Goal: Task Accomplishment & Management: Use online tool/utility

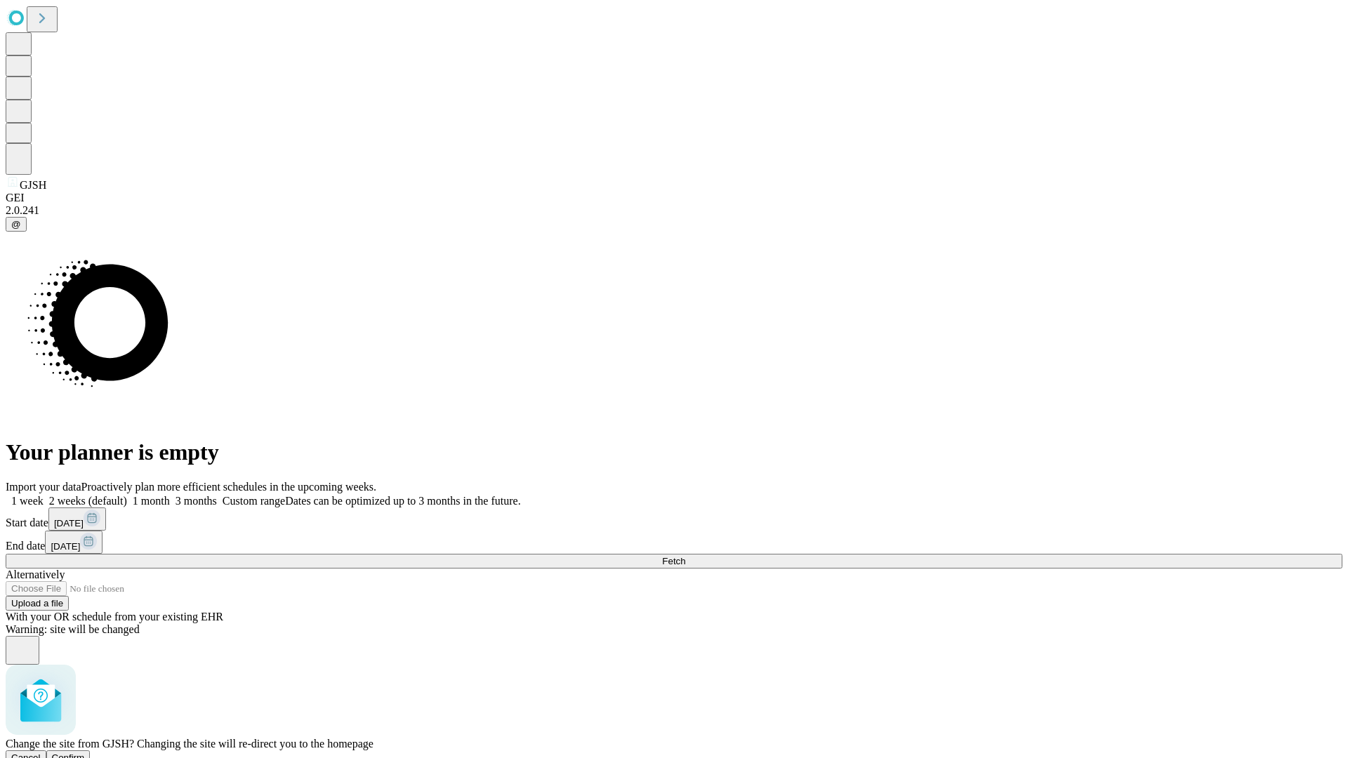
click at [85, 753] on span "Confirm" at bounding box center [68, 758] width 33 height 11
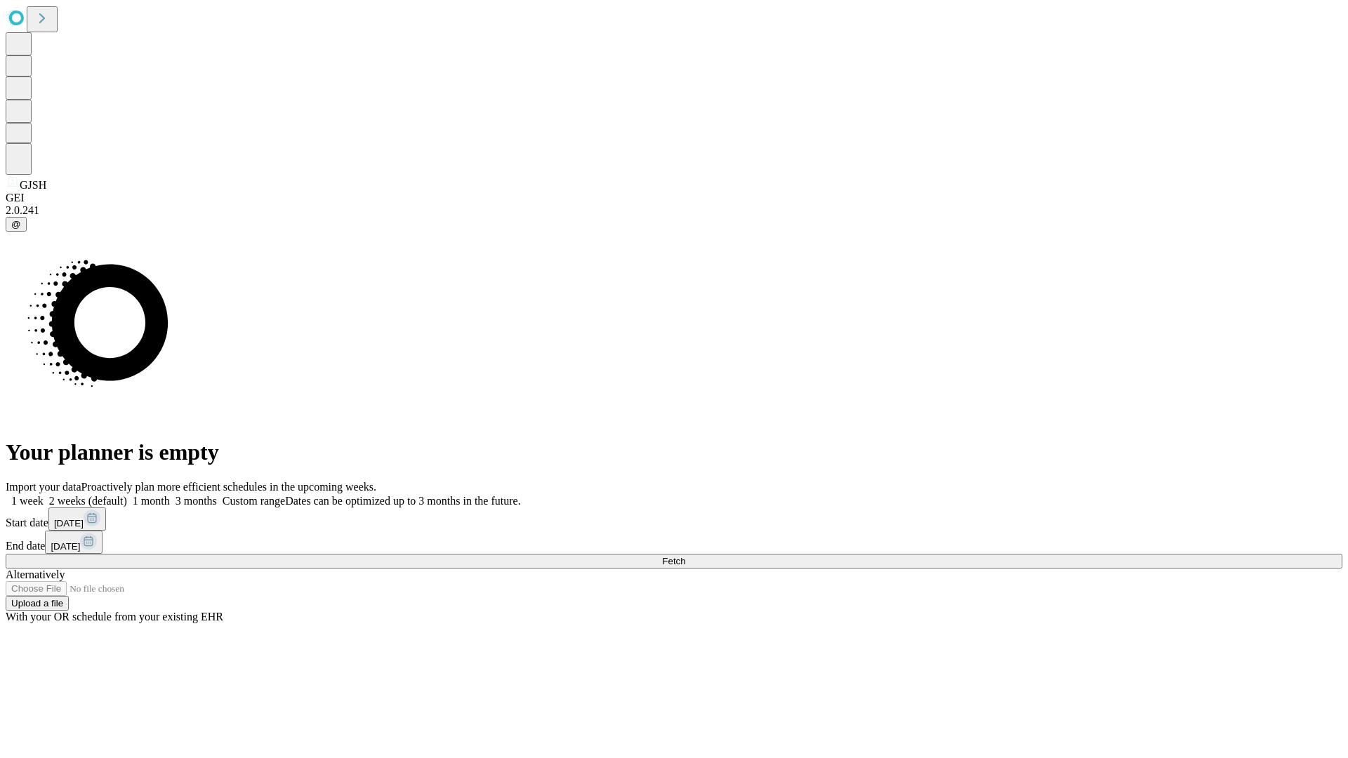
click at [127, 495] on label "2 weeks (default)" at bounding box center [86, 501] width 84 height 12
click at [685, 556] on span "Fetch" at bounding box center [673, 561] width 23 height 11
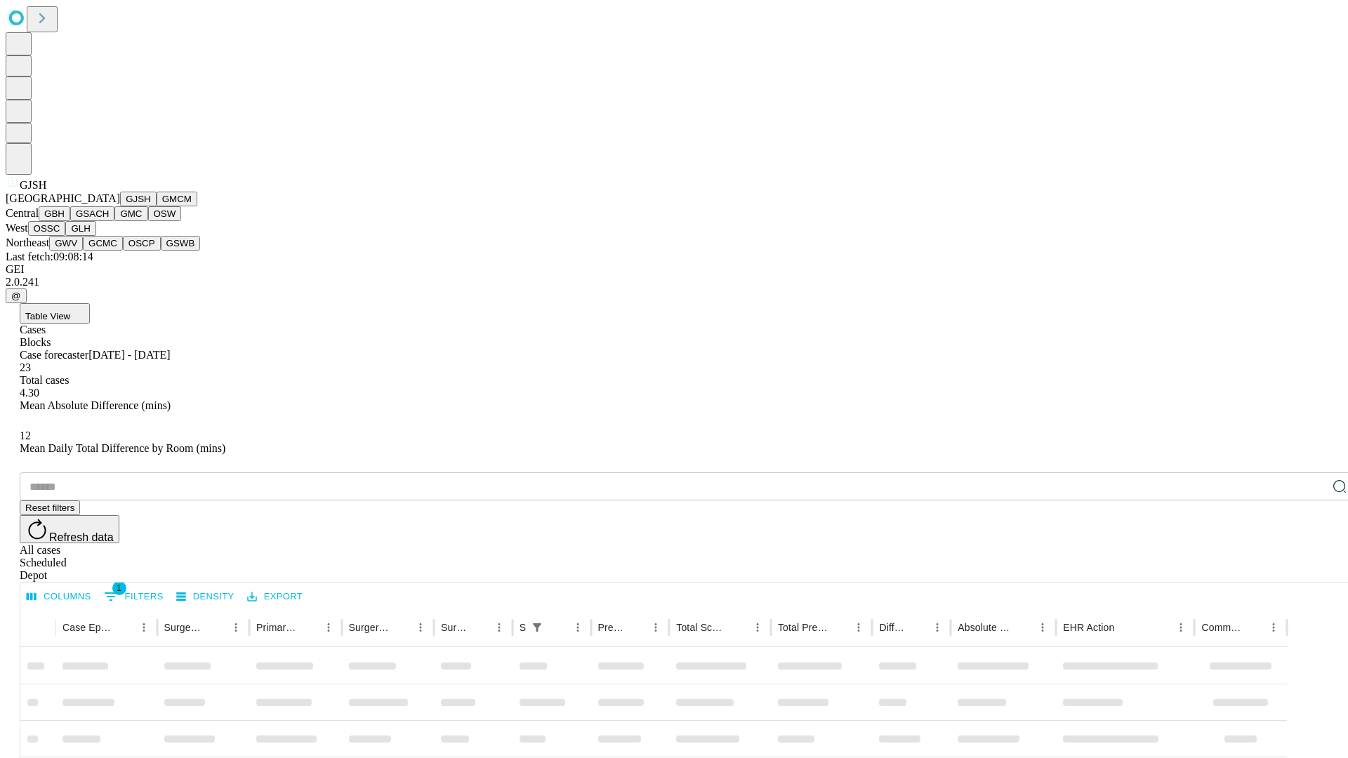
click at [157, 206] on button "GMCM" at bounding box center [177, 199] width 41 height 15
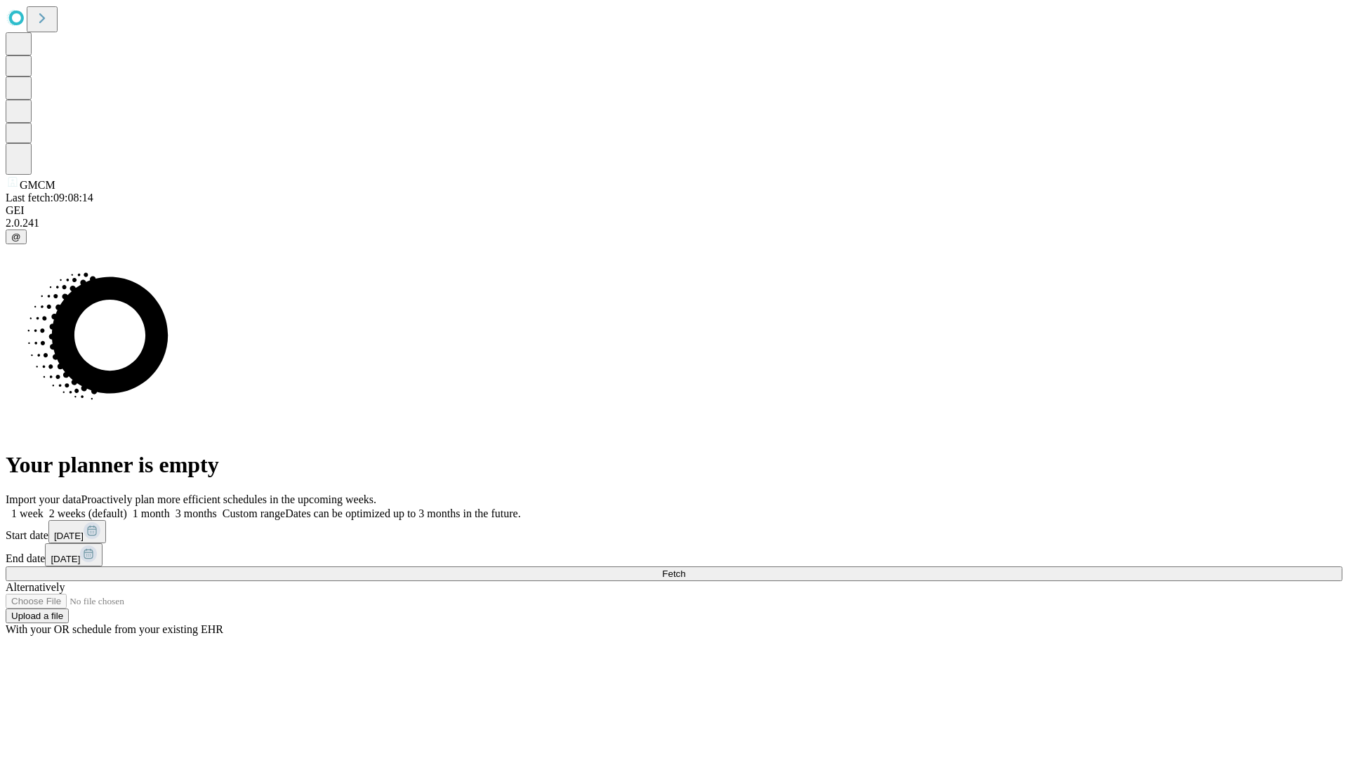
click at [127, 508] on label "2 weeks (default)" at bounding box center [86, 514] width 84 height 12
click at [685, 569] on span "Fetch" at bounding box center [673, 574] width 23 height 11
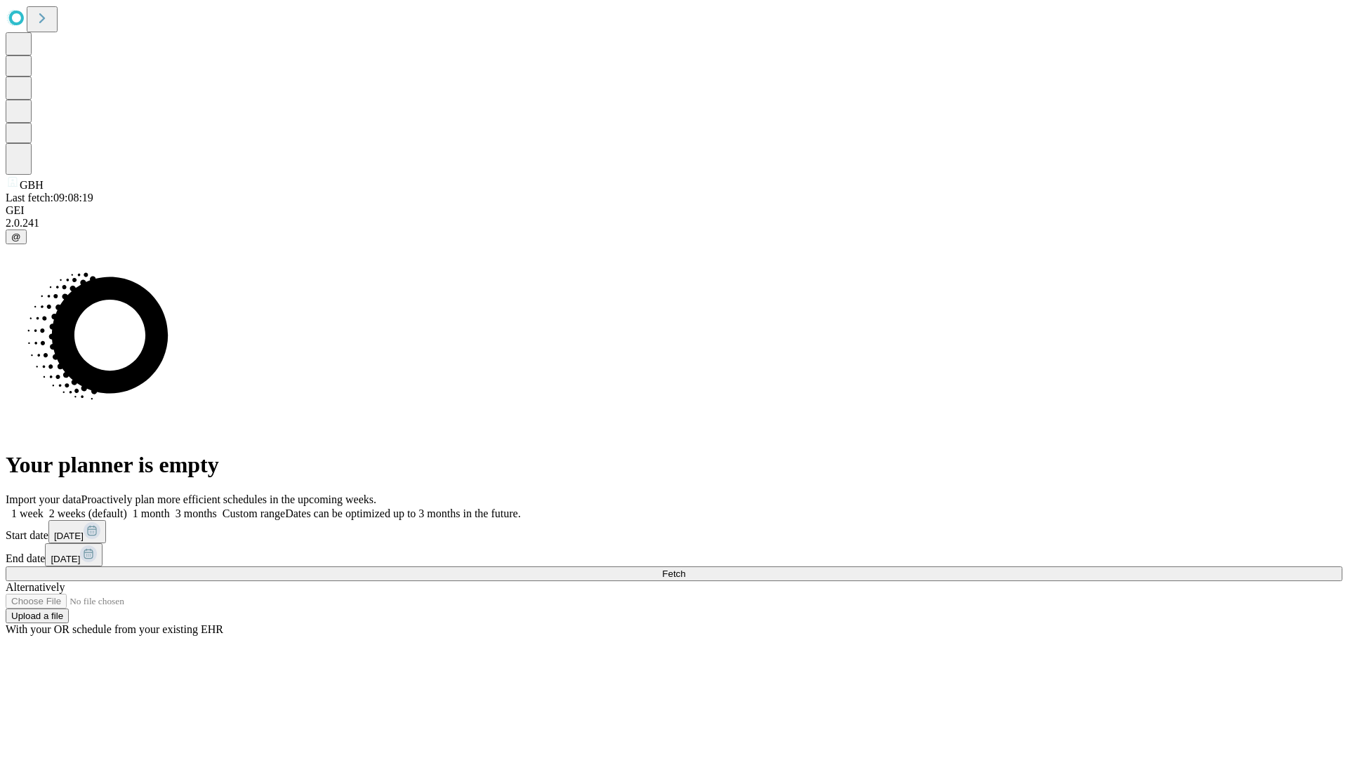
click at [127, 508] on label "2 weeks (default)" at bounding box center [86, 514] width 84 height 12
click at [685, 569] on span "Fetch" at bounding box center [673, 574] width 23 height 11
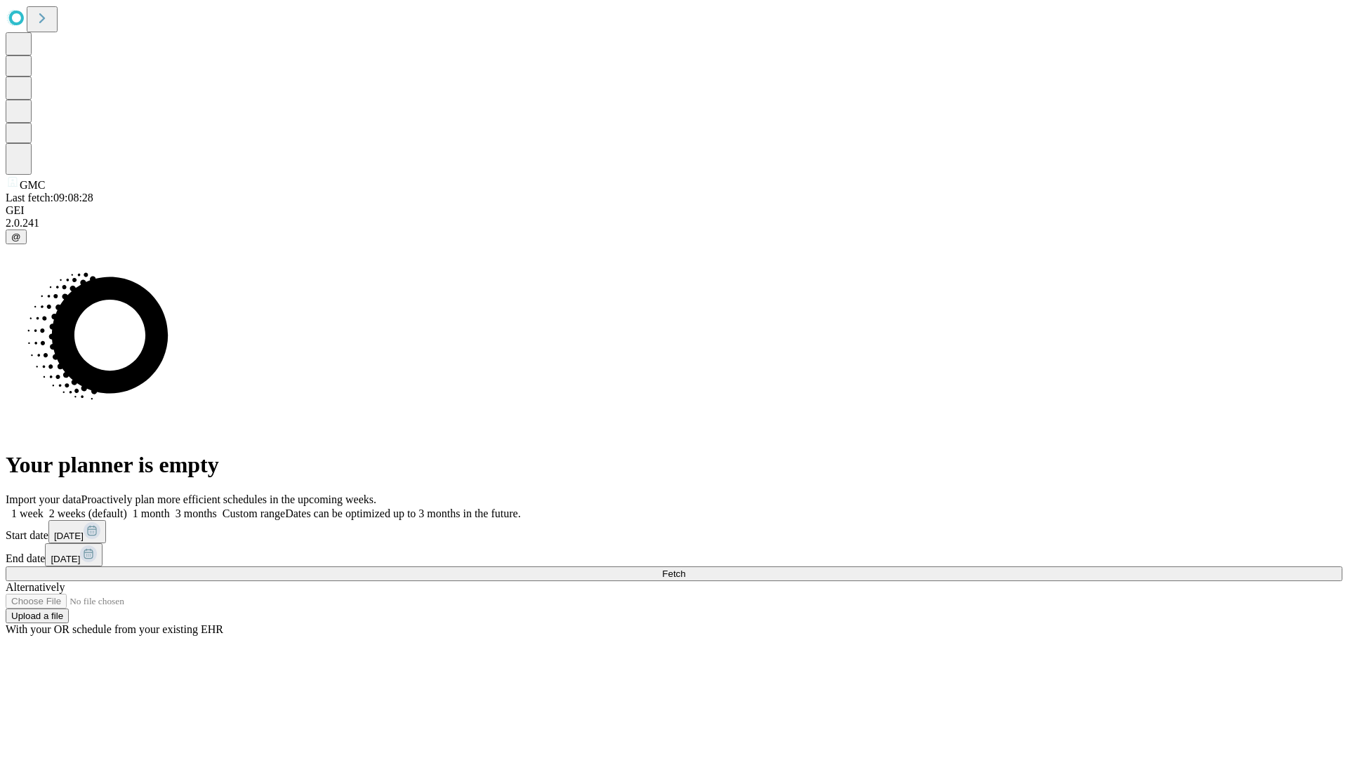
click at [127, 508] on label "2 weeks (default)" at bounding box center [86, 514] width 84 height 12
click at [685, 569] on span "Fetch" at bounding box center [673, 574] width 23 height 11
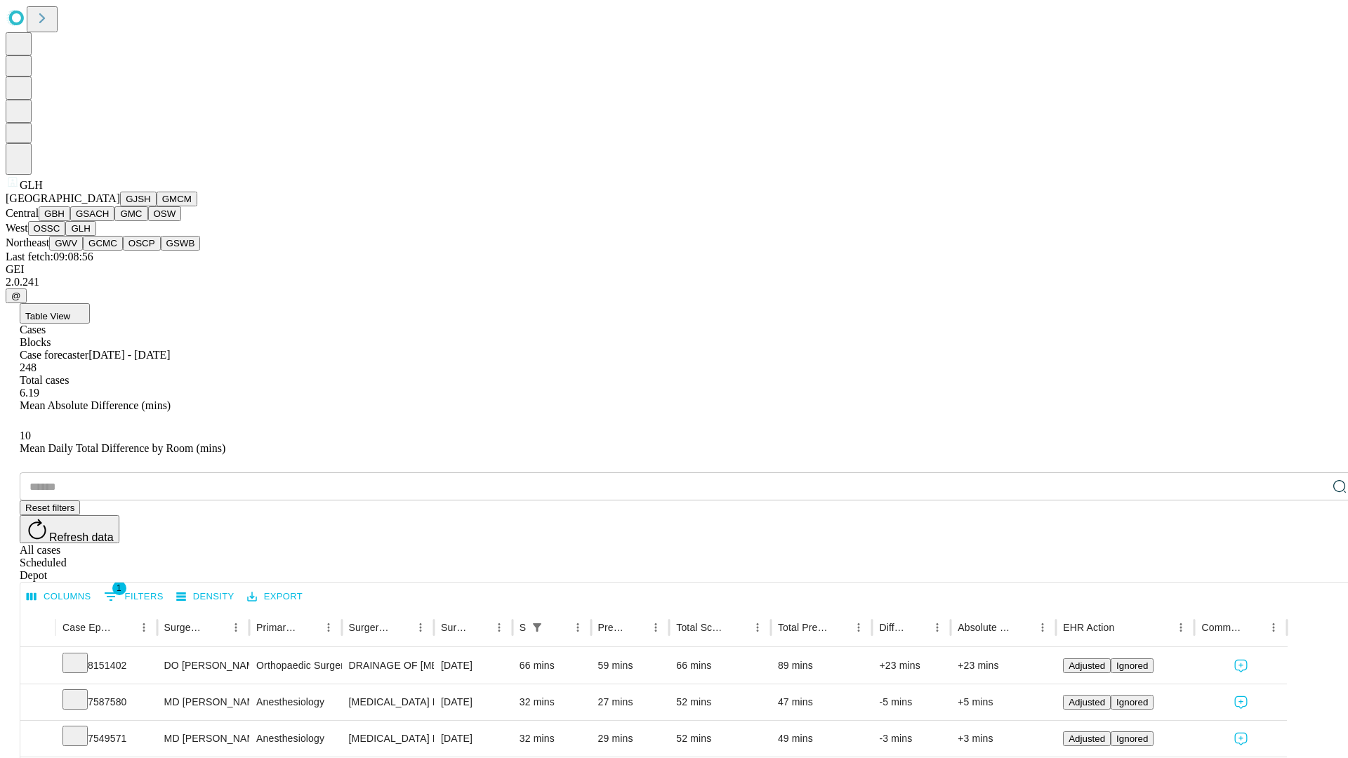
click at [83, 251] on button "GWV" at bounding box center [66, 243] width 34 height 15
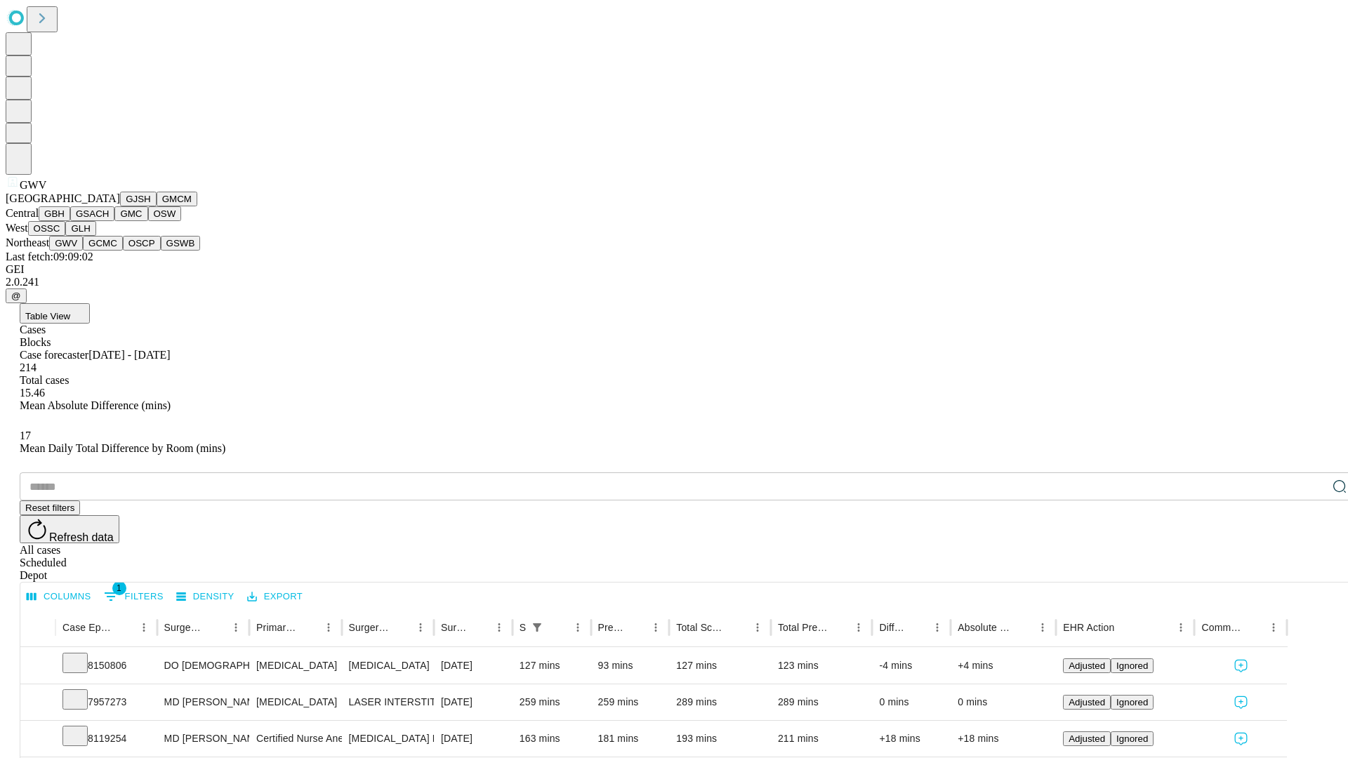
click at [109, 251] on button "GCMC" at bounding box center [103, 243] width 40 height 15
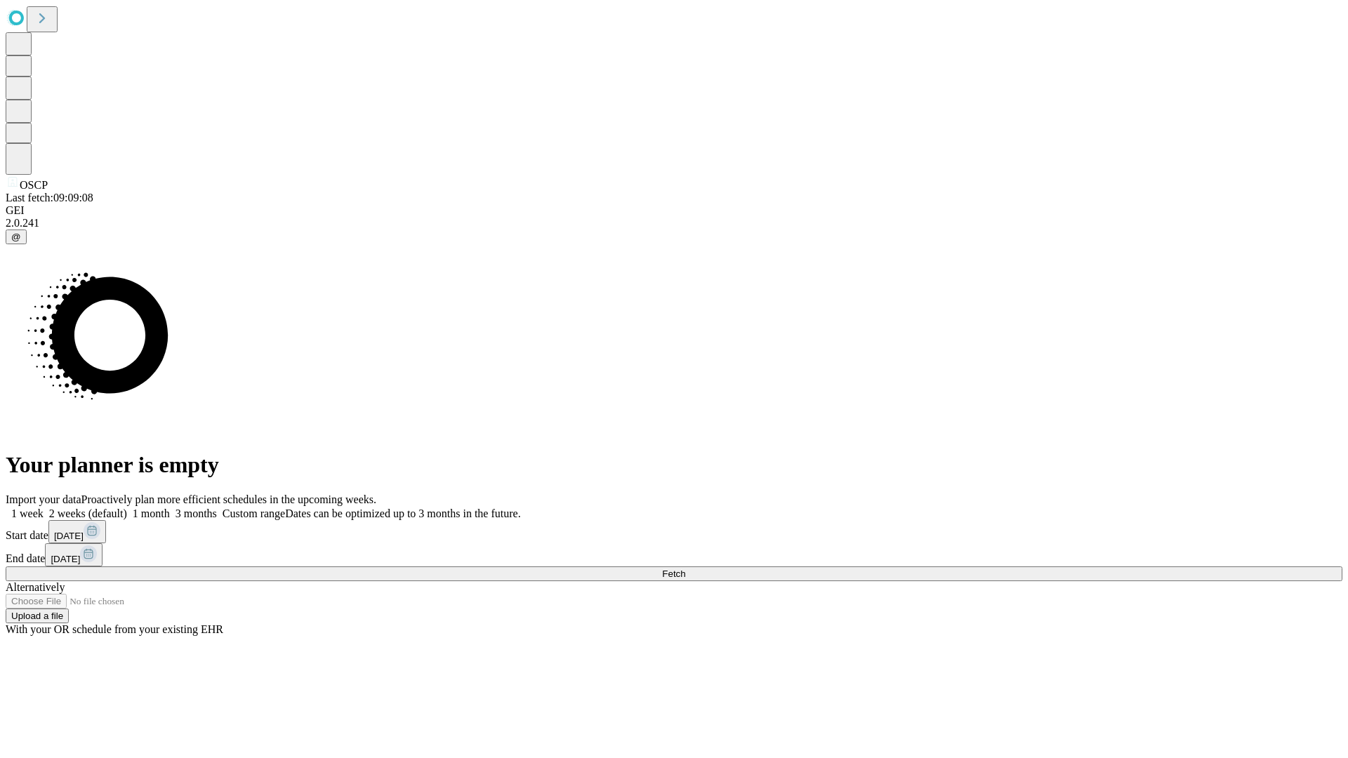
click at [127, 508] on label "2 weeks (default)" at bounding box center [86, 514] width 84 height 12
click at [685, 569] on span "Fetch" at bounding box center [673, 574] width 23 height 11
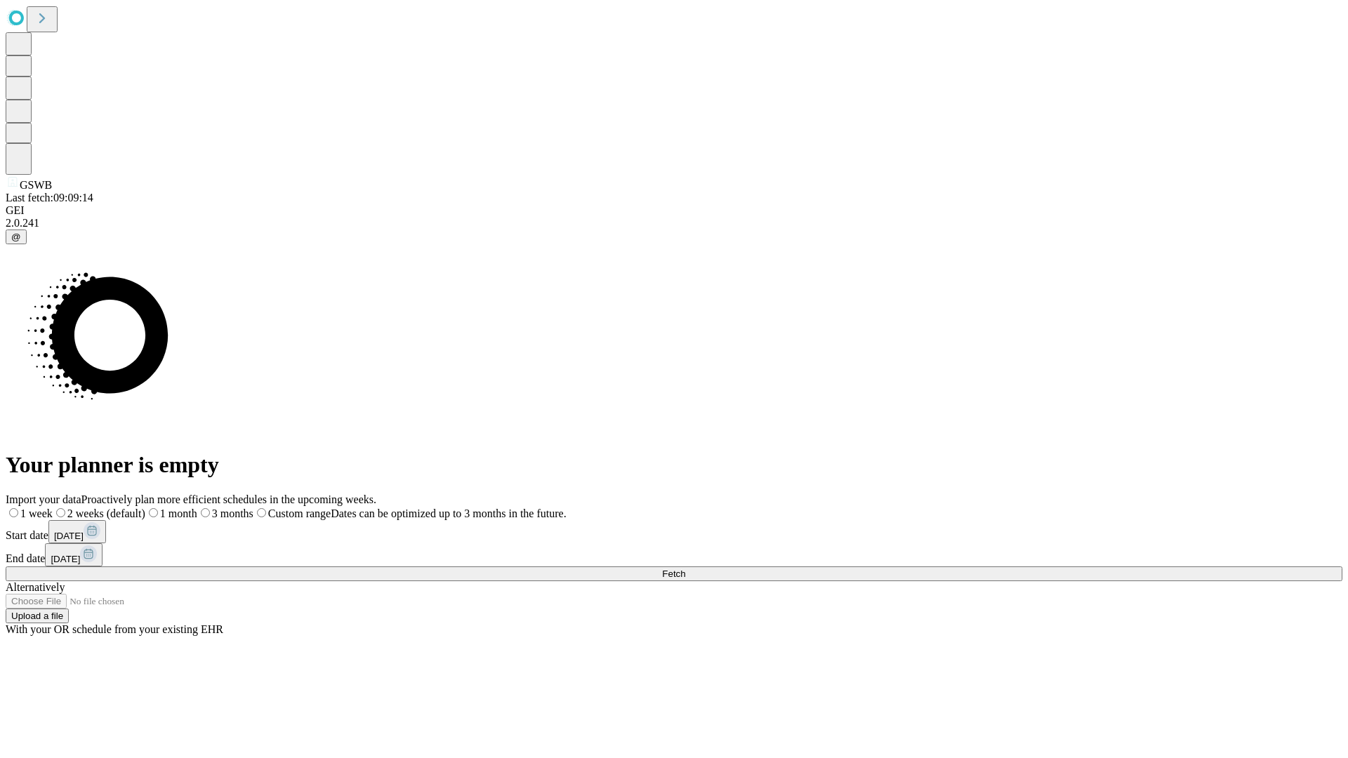
click at [145, 508] on label "2 weeks (default)" at bounding box center [99, 514] width 93 height 12
click at [685, 569] on span "Fetch" at bounding box center [673, 574] width 23 height 11
